Goal: Transaction & Acquisition: Purchase product/service

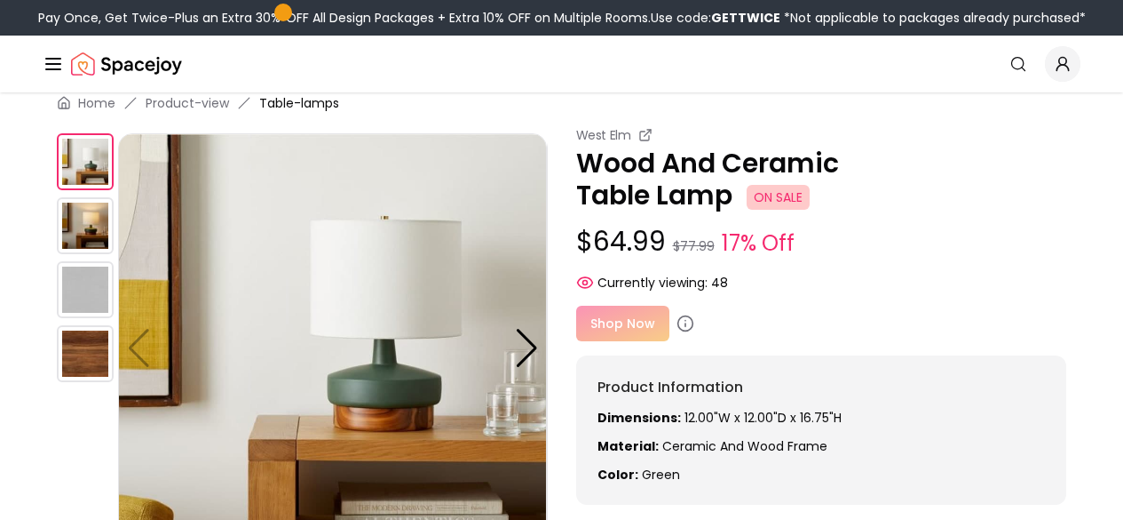
scroll to position [19, 0]
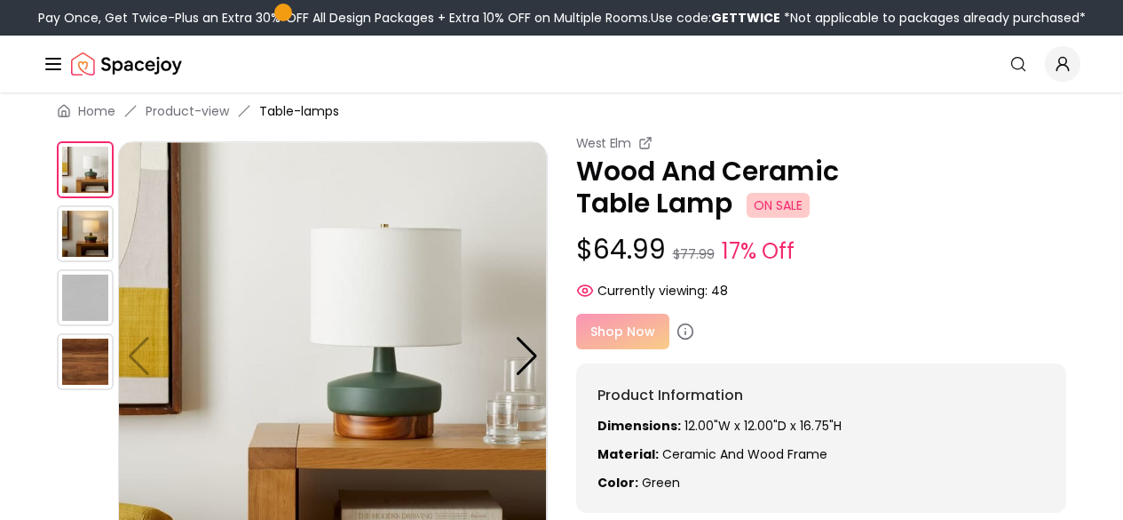
click at [0, 0] on img "Global" at bounding box center [0, 0] width 0 height 0
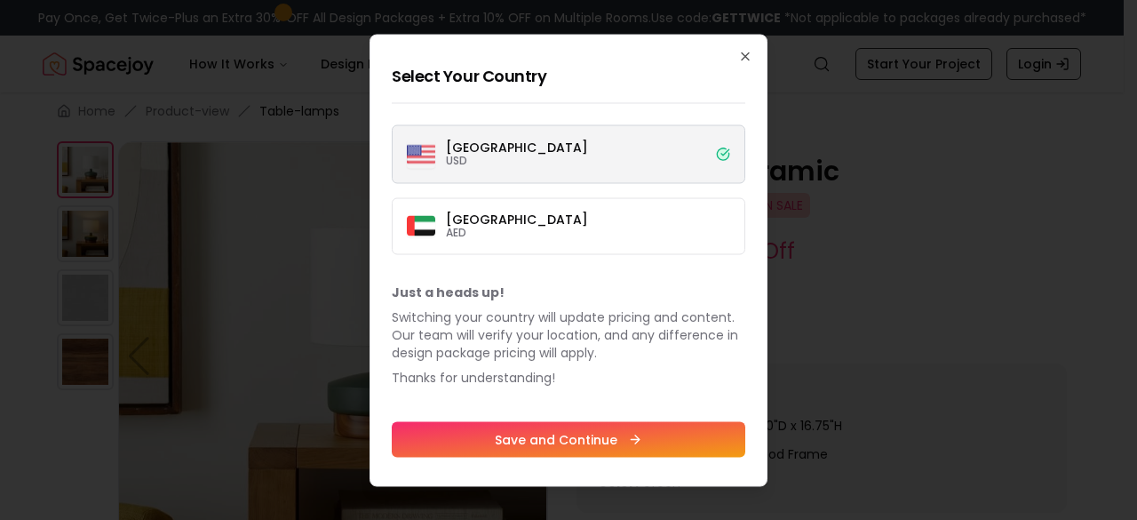
click at [696, 156] on label "[GEOGRAPHIC_DATA] USD" at bounding box center [568, 153] width 353 height 59
click at [0, 0] on button "[GEOGRAPHIC_DATA] USD" at bounding box center [0, 0] width 0 height 0
click at [566, 148] on label "[GEOGRAPHIC_DATA] USD" at bounding box center [568, 153] width 353 height 59
click at [0, 0] on button "[GEOGRAPHIC_DATA] USD" at bounding box center [0, 0] width 0 height 0
click at [530, 154] on label "[GEOGRAPHIC_DATA] USD" at bounding box center [568, 153] width 353 height 59
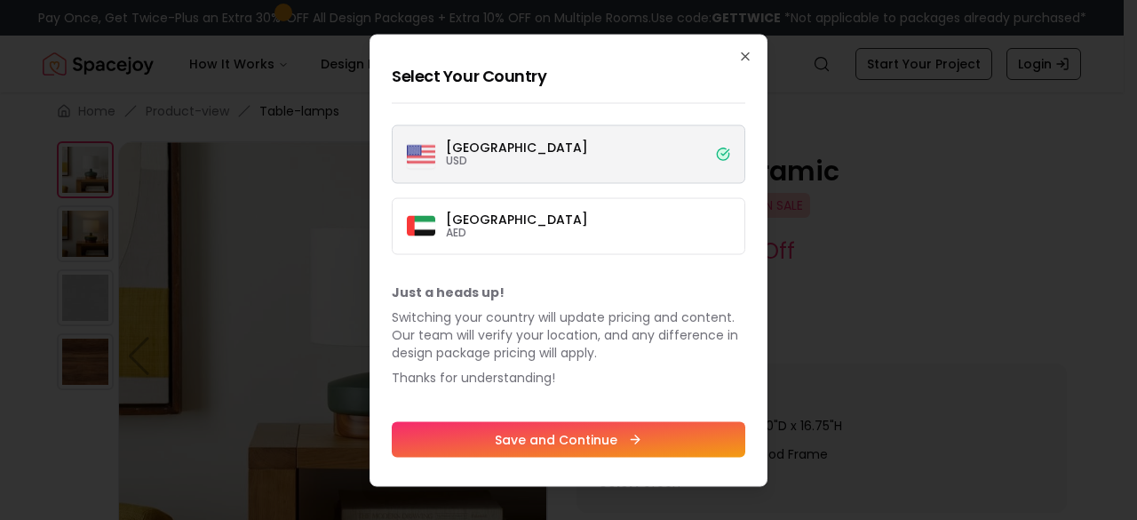
click at [0, 0] on button "[GEOGRAPHIC_DATA] USD" at bounding box center [0, 0] width 0 height 0
click at [530, 154] on label "[GEOGRAPHIC_DATA] USD" at bounding box center [568, 153] width 353 height 59
click at [0, 0] on button "[GEOGRAPHIC_DATA] USD" at bounding box center [0, 0] width 0 height 0
click at [745, 54] on icon "button" at bounding box center [745, 55] width 7 height 7
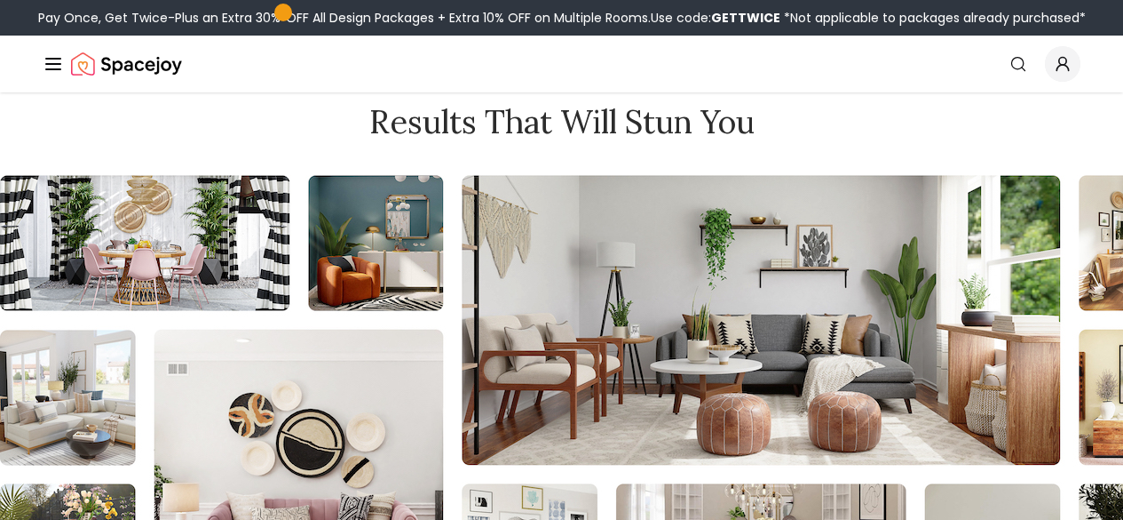
scroll to position [1702, 0]
